Goal: Use online tool/utility: Use online tool/utility

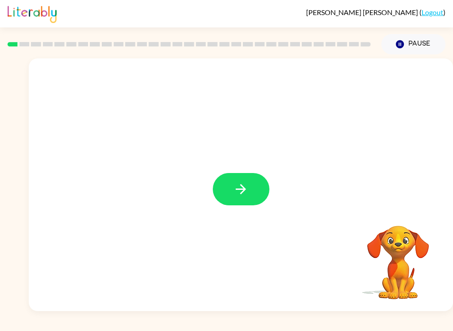
click at [242, 197] on icon "button" at bounding box center [240, 188] width 15 height 15
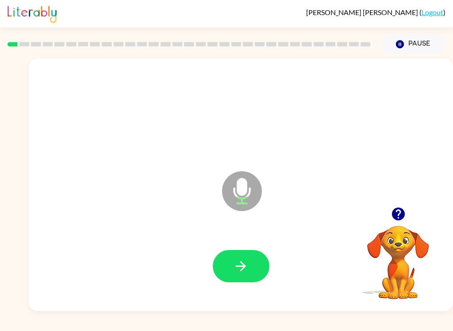
click at [244, 263] on icon "button" at bounding box center [240, 266] width 15 height 15
click at [247, 266] on icon "button" at bounding box center [240, 266] width 15 height 15
click at [243, 263] on icon "button" at bounding box center [240, 266] width 15 height 15
click at [246, 265] on icon "button" at bounding box center [240, 266] width 15 height 15
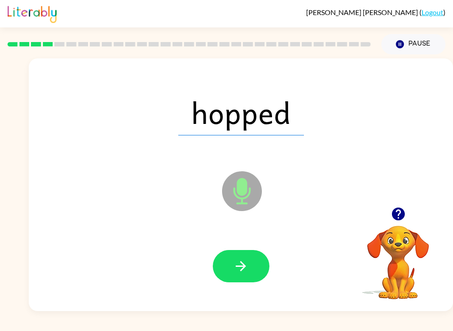
click at [243, 268] on icon "button" at bounding box center [241, 266] width 10 height 10
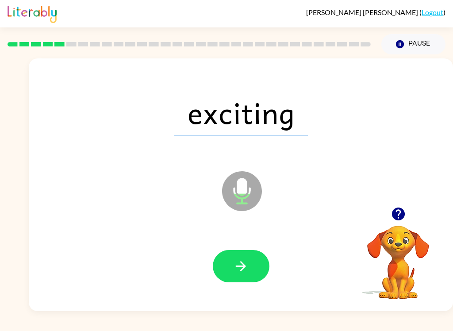
click at [245, 270] on icon "button" at bounding box center [240, 266] width 15 height 15
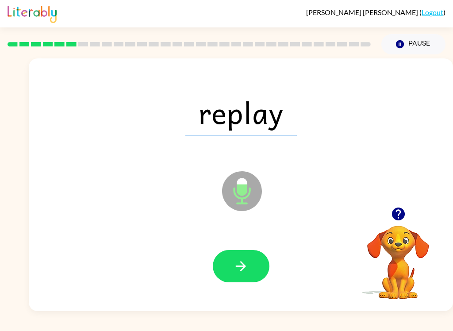
click at [243, 263] on icon "button" at bounding box center [240, 266] width 15 height 15
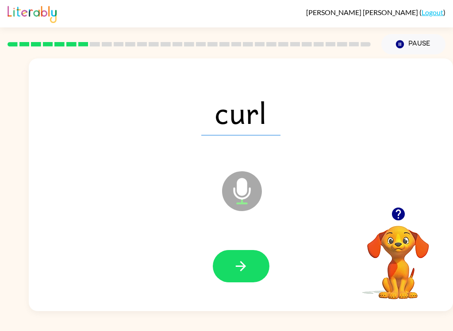
click at [244, 270] on icon "button" at bounding box center [240, 266] width 15 height 15
click at [243, 264] on icon "button" at bounding box center [241, 266] width 10 height 10
click at [233, 267] on button "button" at bounding box center [241, 266] width 57 height 32
click at [241, 270] on icon "button" at bounding box center [241, 266] width 10 height 10
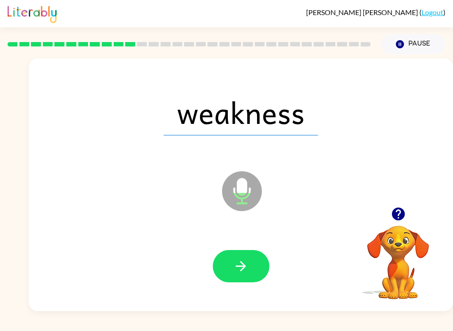
click at [236, 273] on icon "button" at bounding box center [240, 266] width 15 height 15
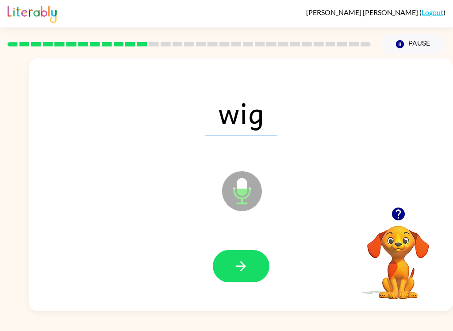
click at [244, 264] on icon "button" at bounding box center [240, 266] width 15 height 15
click at [247, 266] on icon "button" at bounding box center [240, 266] width 15 height 15
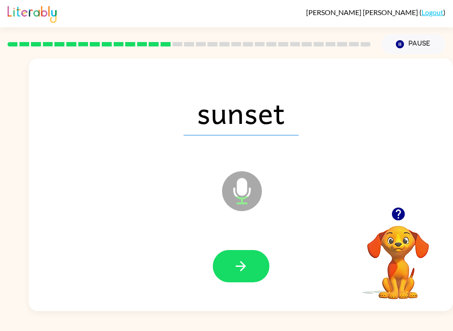
click at [236, 263] on icon "button" at bounding box center [240, 266] width 15 height 15
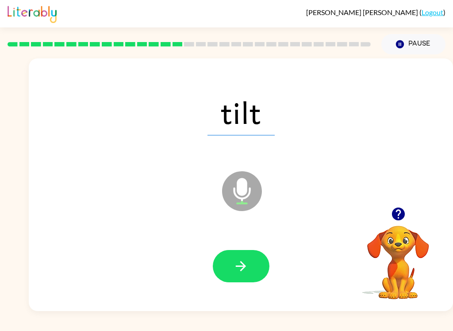
click at [237, 262] on icon "button" at bounding box center [240, 266] width 15 height 15
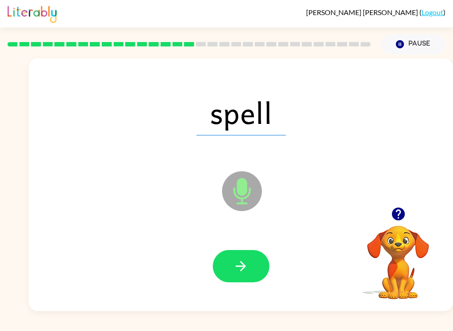
click at [238, 255] on button "button" at bounding box center [241, 266] width 57 height 32
click at [224, 277] on button "button" at bounding box center [241, 266] width 57 height 32
click at [238, 265] on icon "button" at bounding box center [240, 266] width 15 height 15
click at [232, 270] on button "button" at bounding box center [241, 266] width 57 height 32
click at [234, 268] on icon "button" at bounding box center [240, 266] width 15 height 15
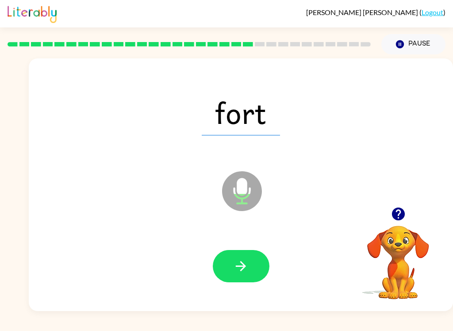
click at [242, 261] on icon "button" at bounding box center [240, 266] width 15 height 15
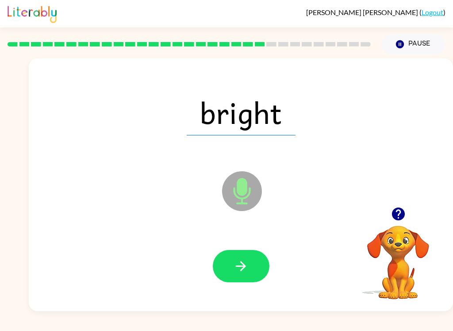
click at [244, 270] on icon "button" at bounding box center [240, 266] width 15 height 15
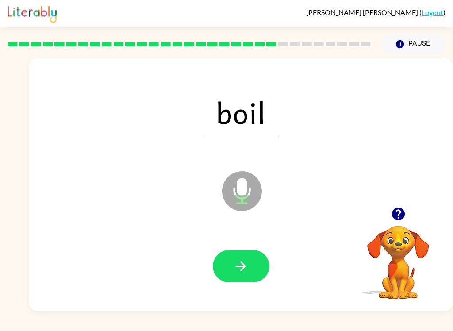
click at [242, 268] on icon "button" at bounding box center [240, 266] width 15 height 15
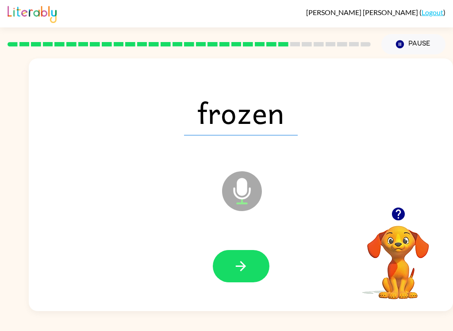
click at [247, 269] on icon "button" at bounding box center [240, 266] width 15 height 15
click at [246, 264] on icon "button" at bounding box center [240, 266] width 15 height 15
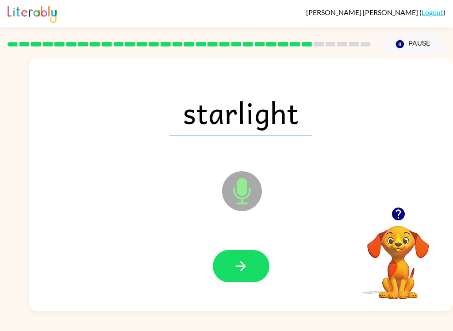
click at [236, 266] on icon "button" at bounding box center [240, 266] width 15 height 15
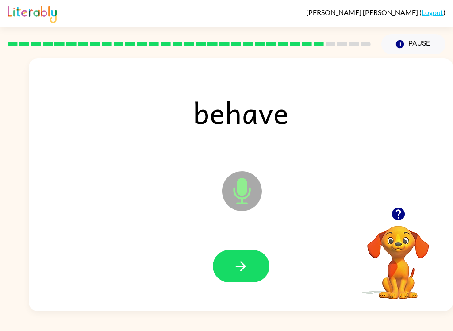
click at [257, 255] on button "button" at bounding box center [241, 266] width 57 height 32
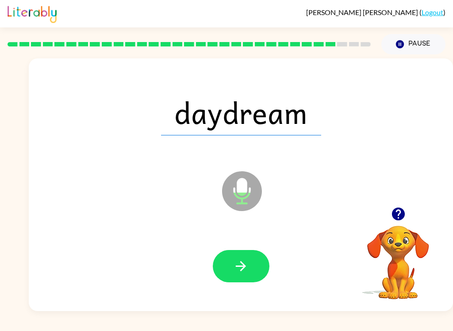
click at [254, 268] on button "button" at bounding box center [241, 266] width 57 height 32
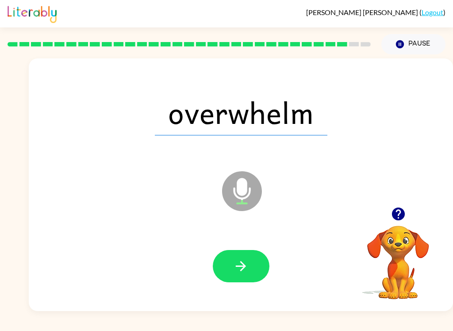
click at [237, 273] on icon "button" at bounding box center [240, 266] width 15 height 15
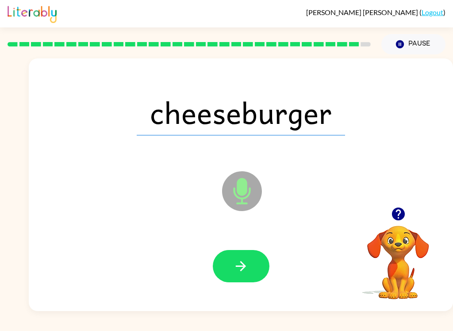
click at [248, 266] on icon "button" at bounding box center [240, 266] width 15 height 15
